Goal: Task Accomplishment & Management: Use online tool/utility

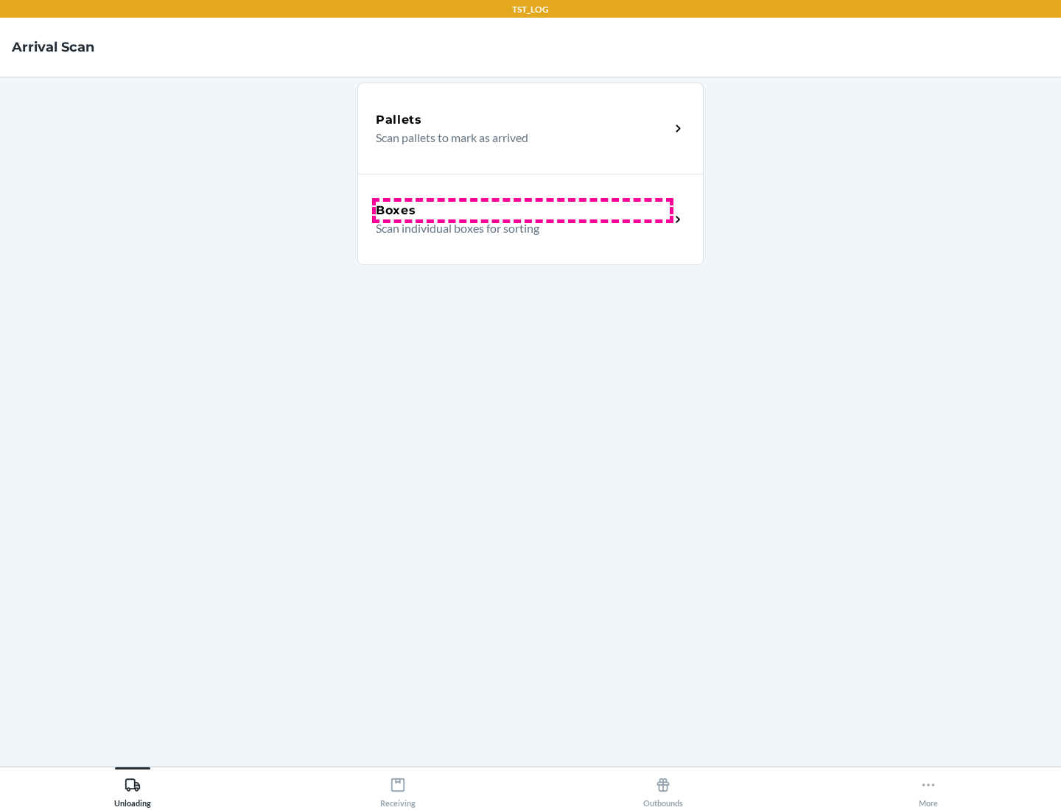
click at [522, 211] on div "Boxes" at bounding box center [523, 211] width 294 height 18
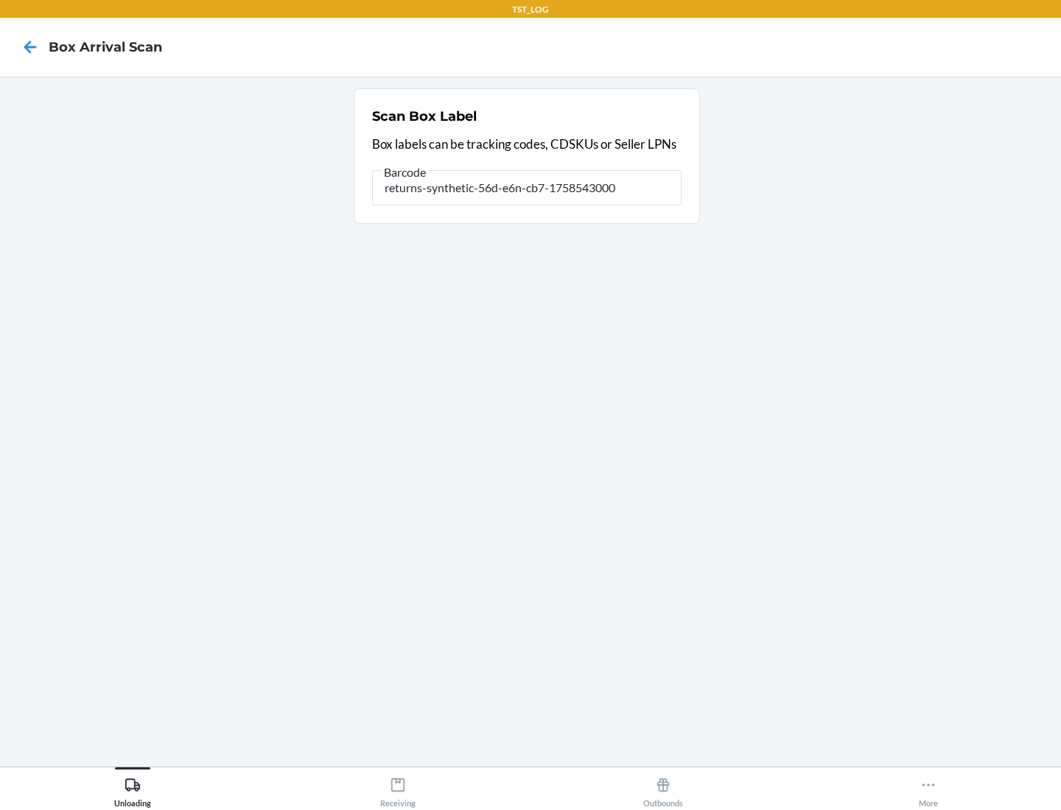
type input "returns-synthetic-56d-e6n-cb7-1758543000"
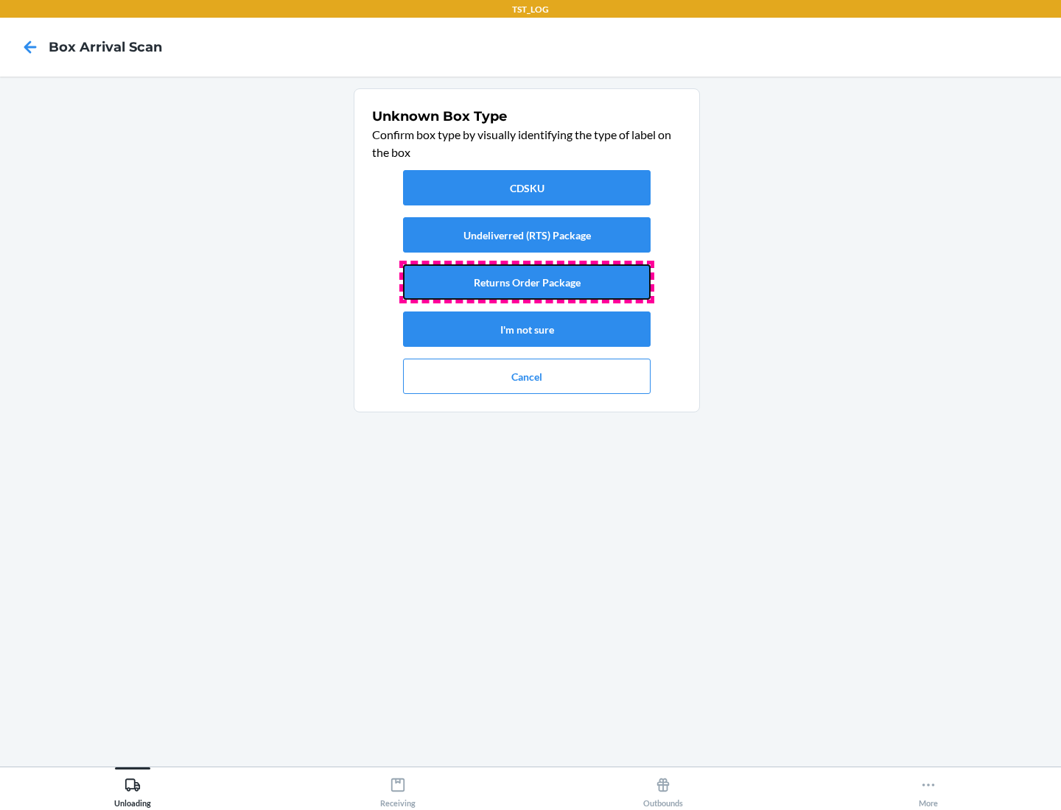
click at [527, 282] on button "Returns Order Package" at bounding box center [526, 281] width 247 height 35
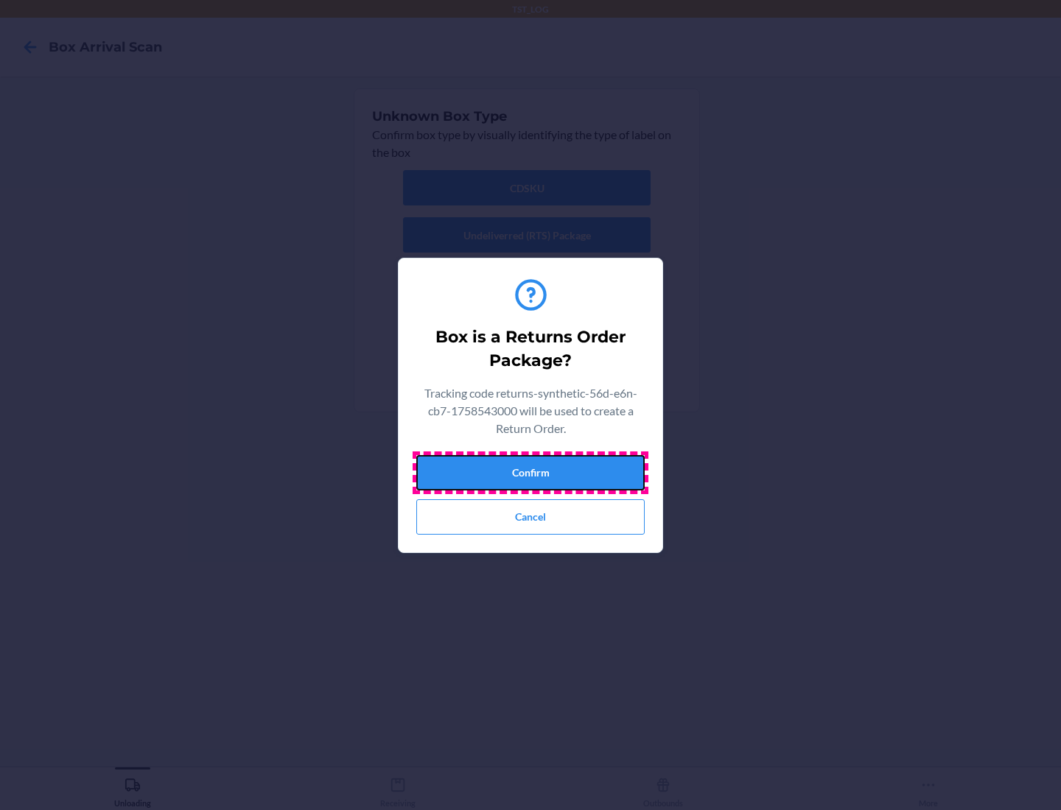
click at [530, 472] on button "Confirm" at bounding box center [530, 472] width 228 height 35
